Goal: Information Seeking & Learning: Find specific fact

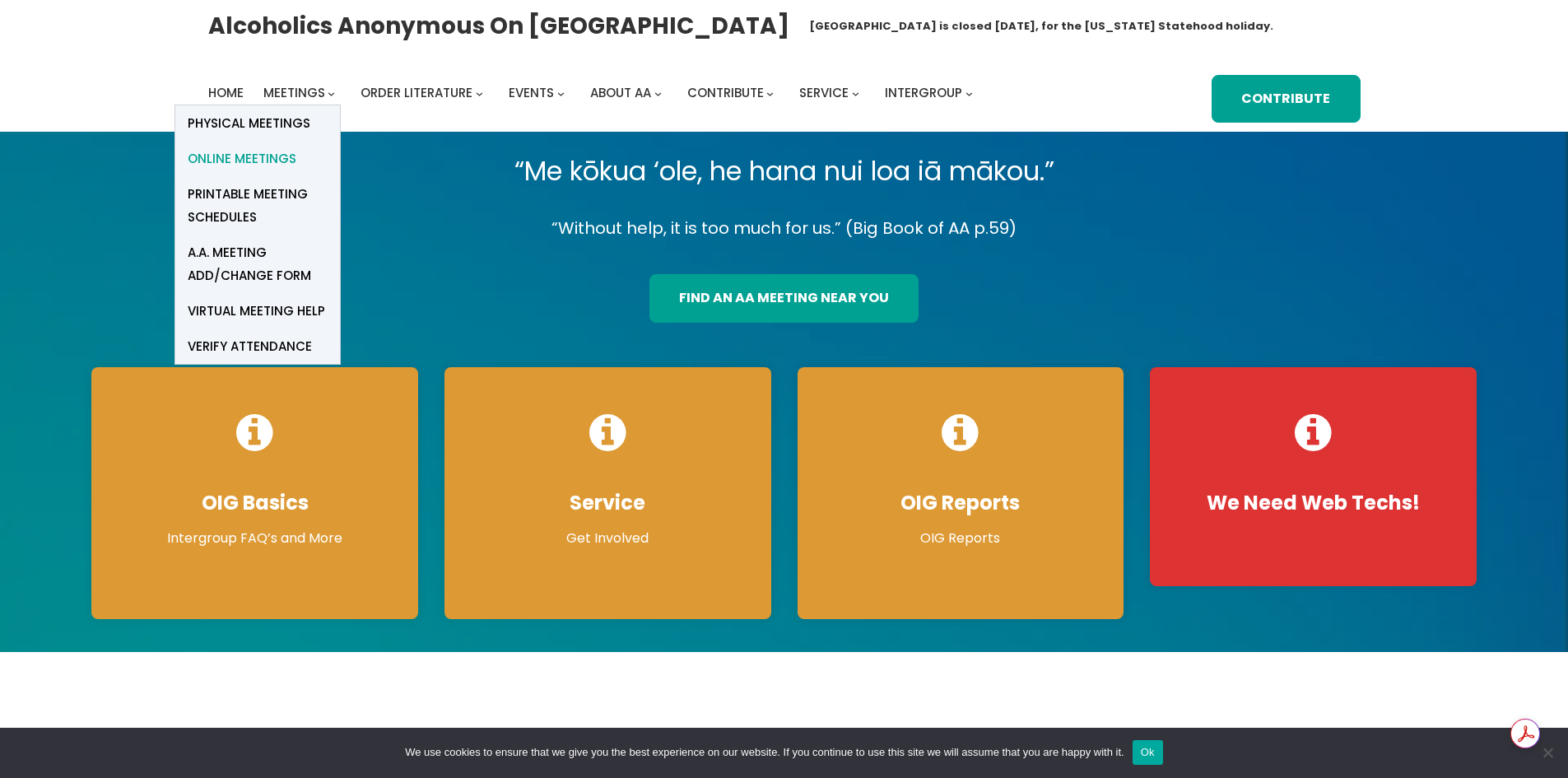
click at [256, 150] on span "Online Meetings" at bounding box center [242, 159] width 109 height 23
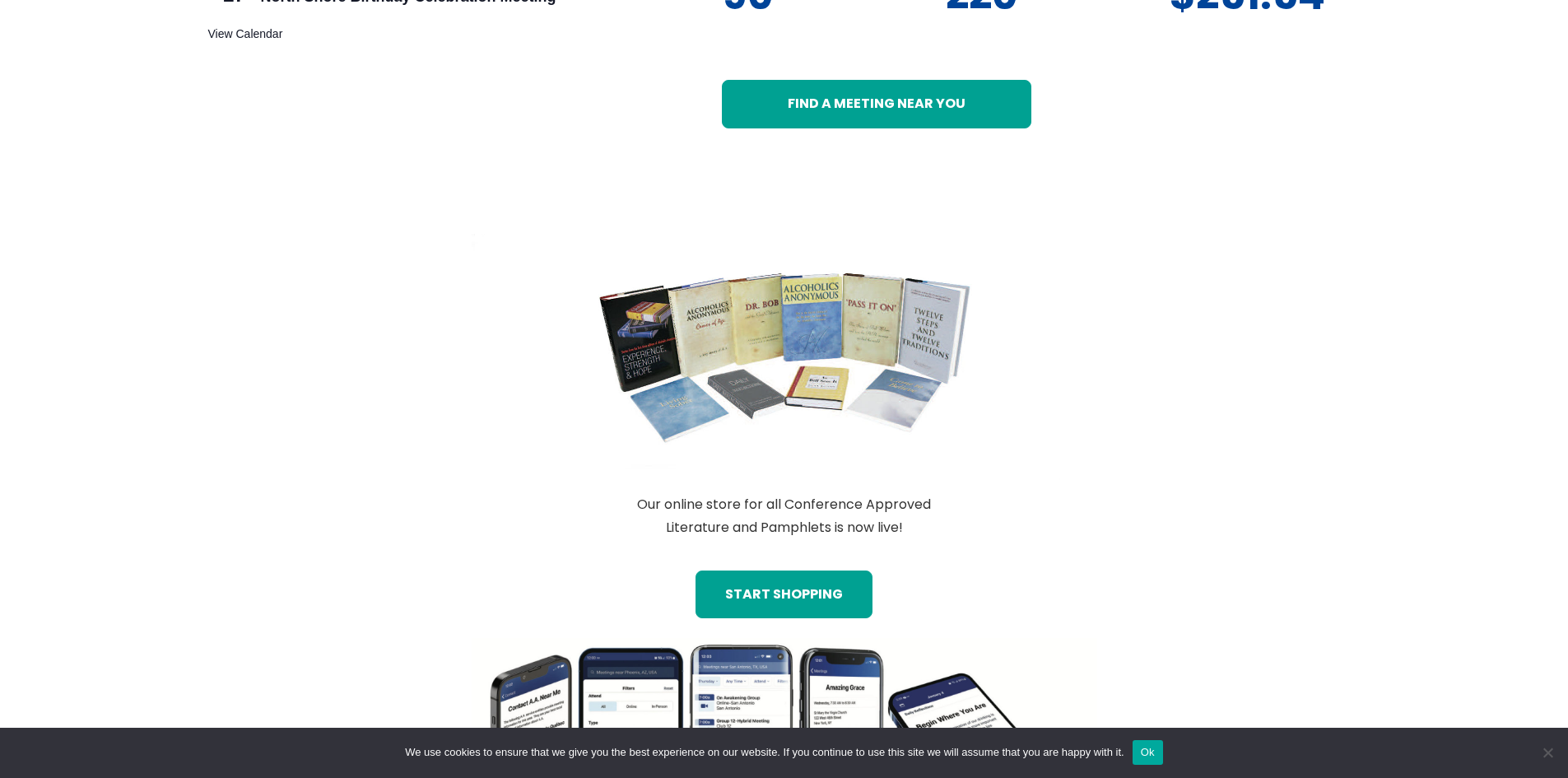
scroll to position [1075, 0]
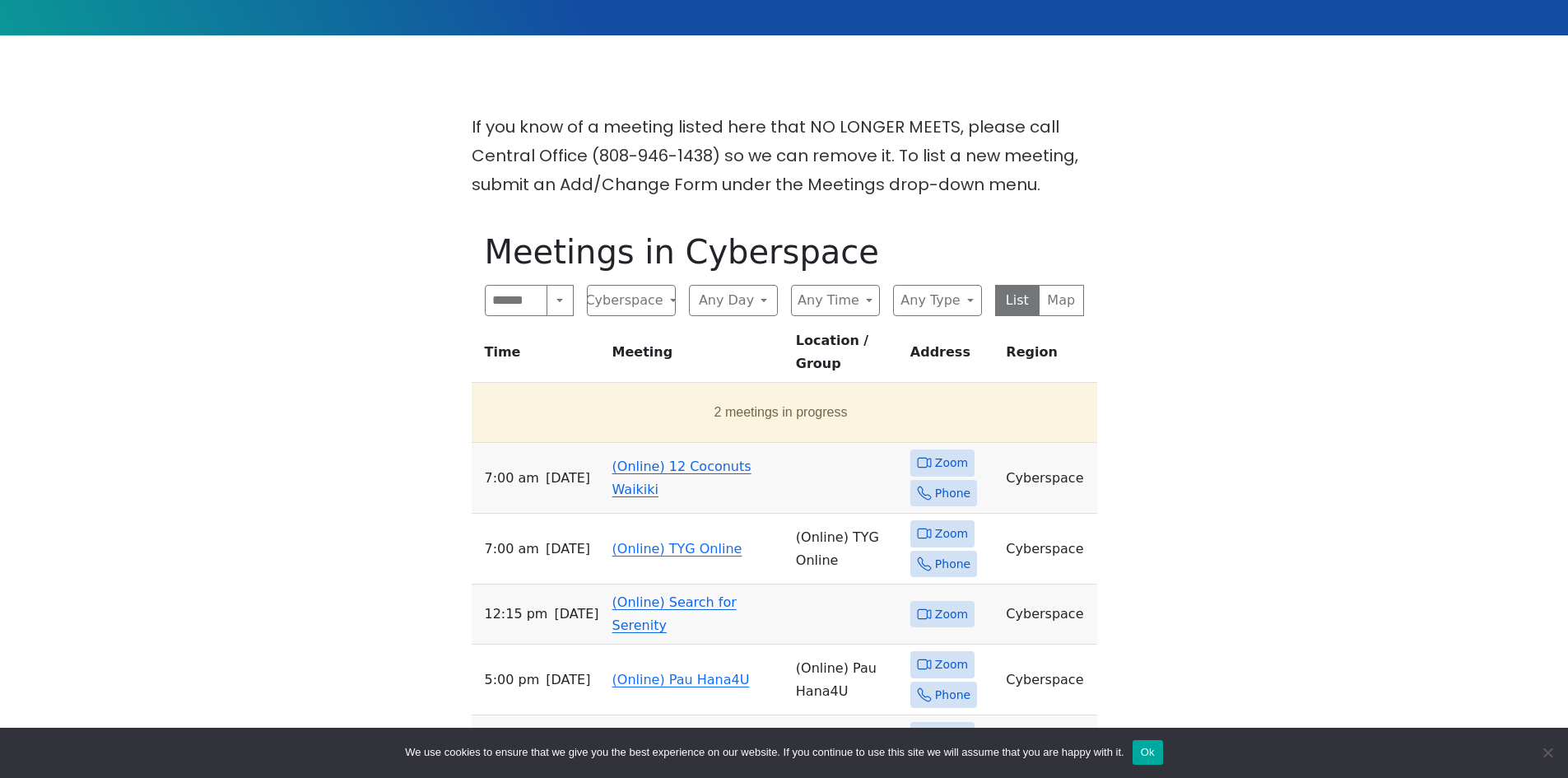
scroll to position [494, 0]
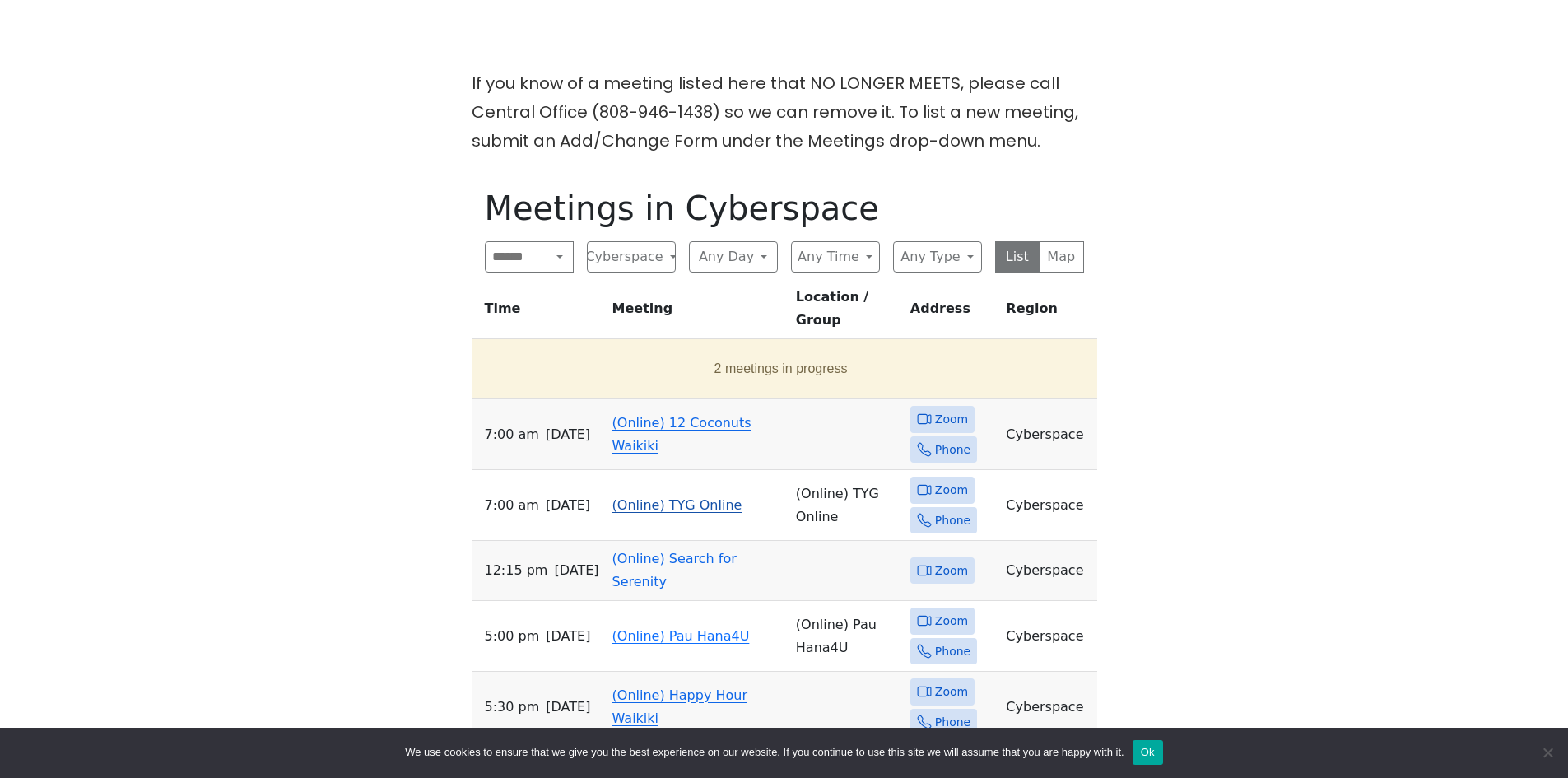
click at [954, 480] on span "Zoom" at bounding box center [952, 489] width 33 height 21
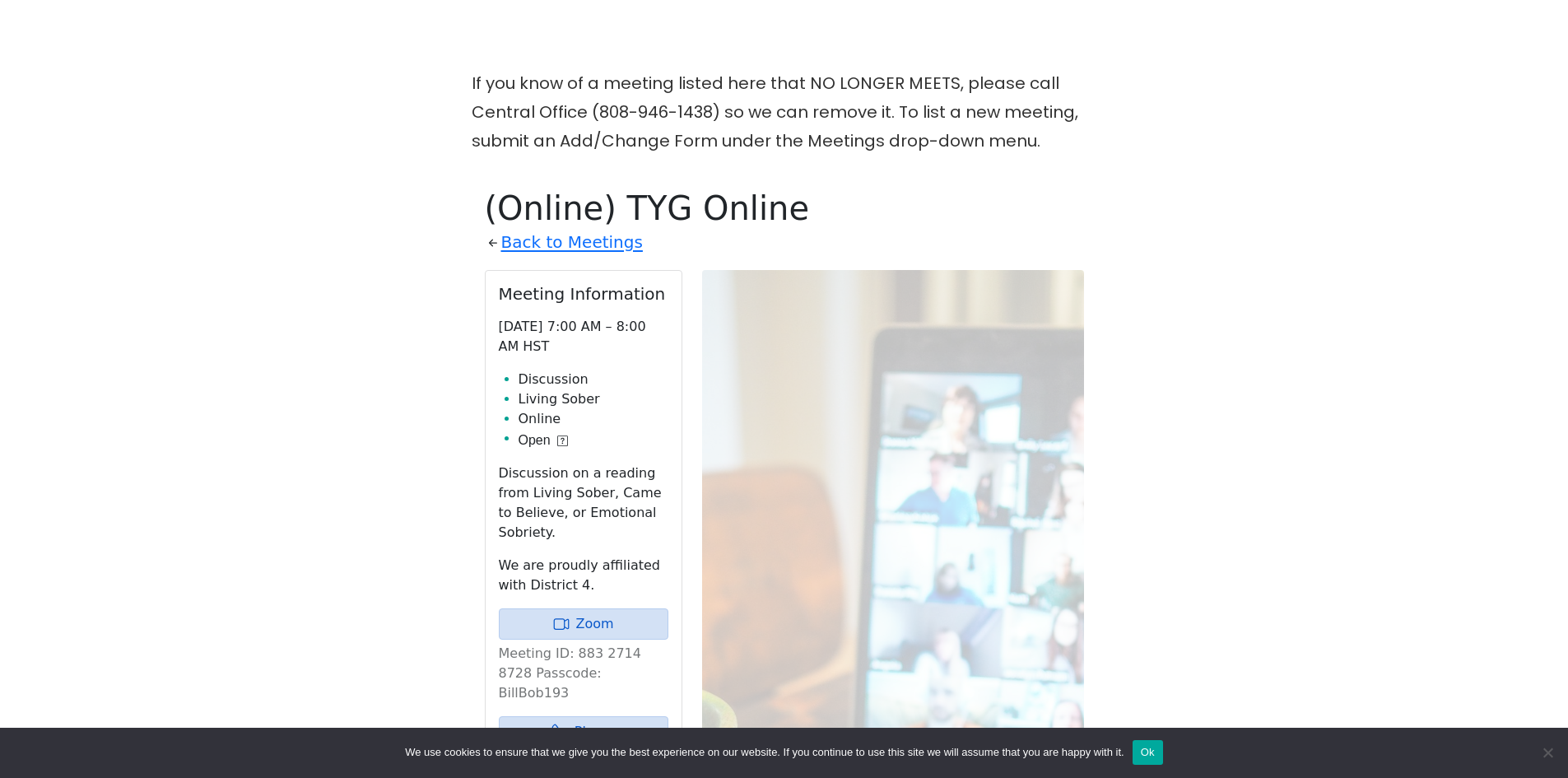
scroll to position [669, 0]
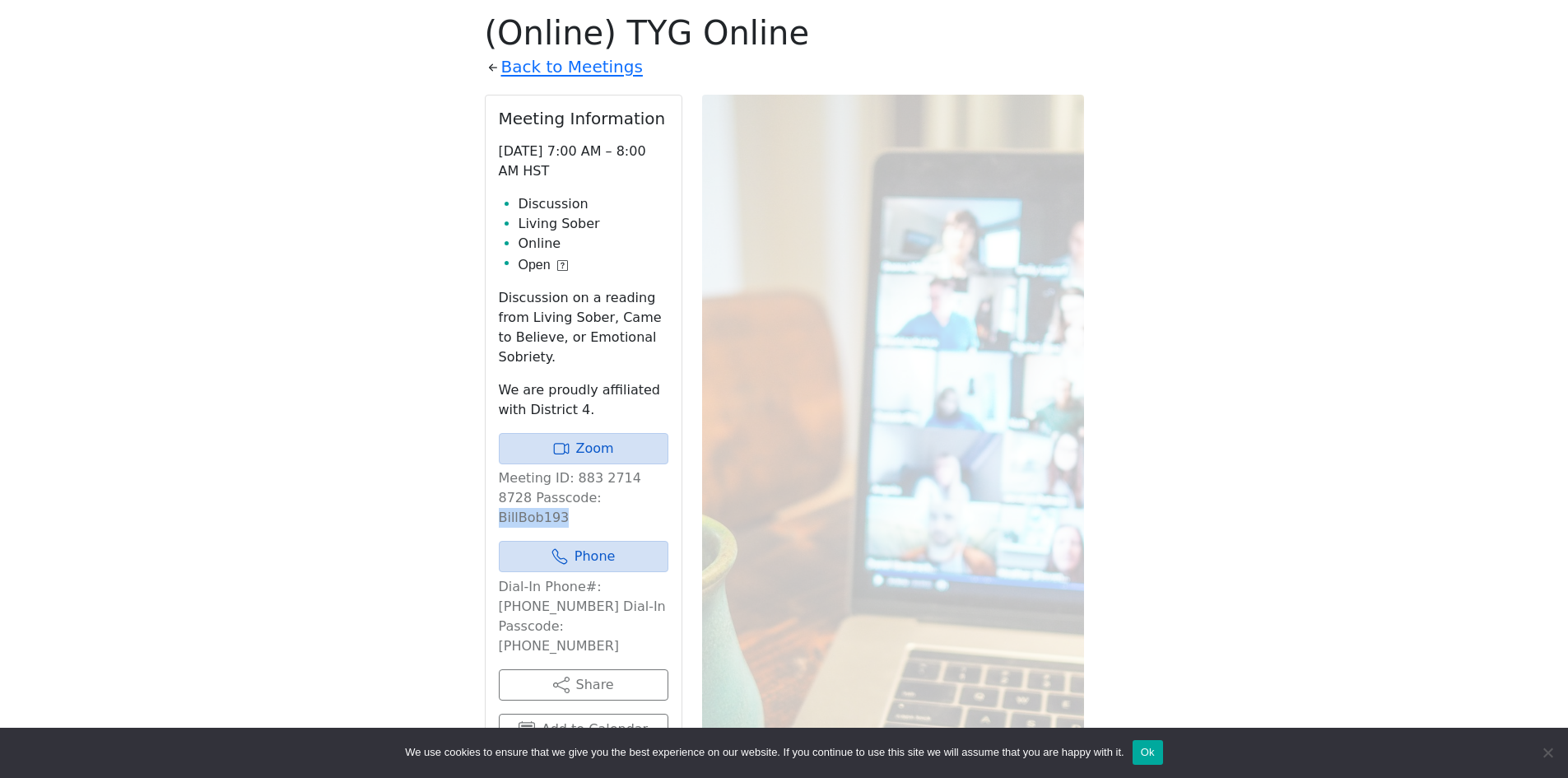
drag, startPoint x: 620, startPoint y: 498, endPoint x: 562, endPoint y: 499, distance: 58.0
click at [559, 499] on p "Meeting ID: 883 2714 8728 Passcode: BillBob193" at bounding box center [583, 498] width 170 height 59
copy p "BillBob193"
click at [609, 458] on link "Zoom" at bounding box center [583, 448] width 170 height 31
